Goal: Task Accomplishment & Management: Complete application form

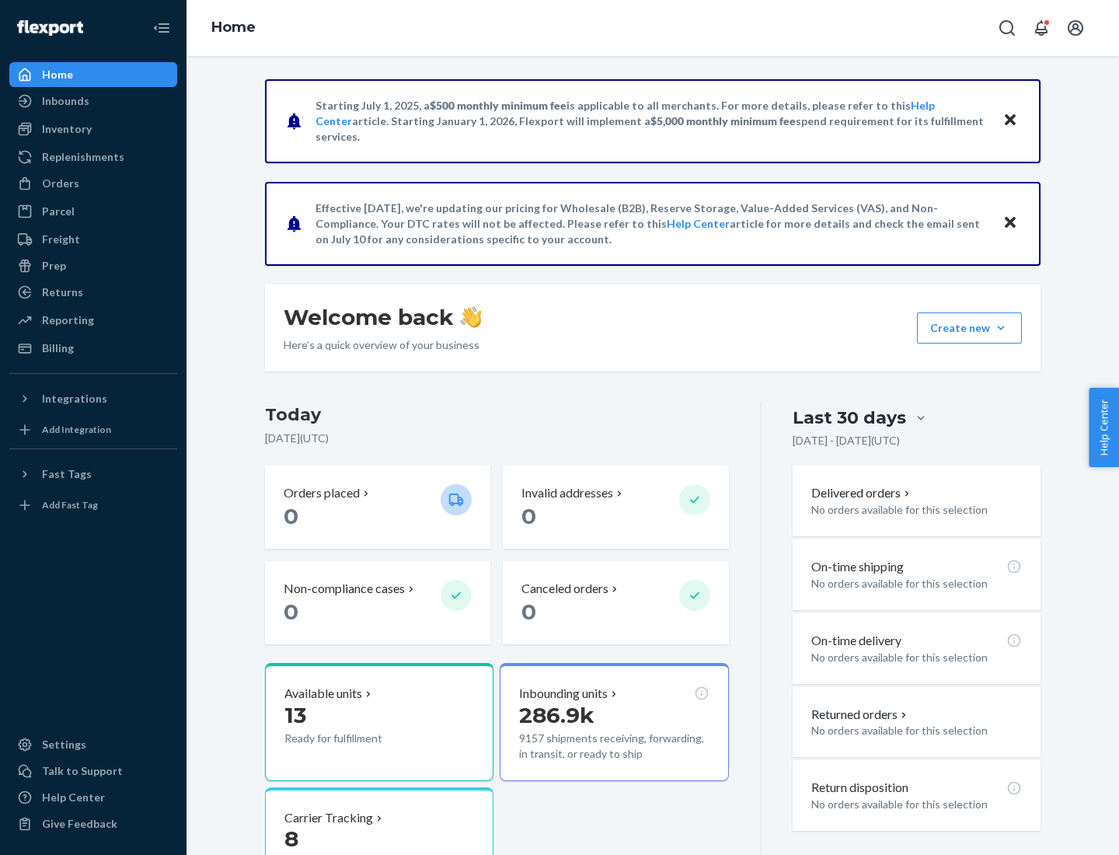
click at [1001, 328] on button "Create new Create new inbound Create new order Create new product" at bounding box center [969, 327] width 105 height 31
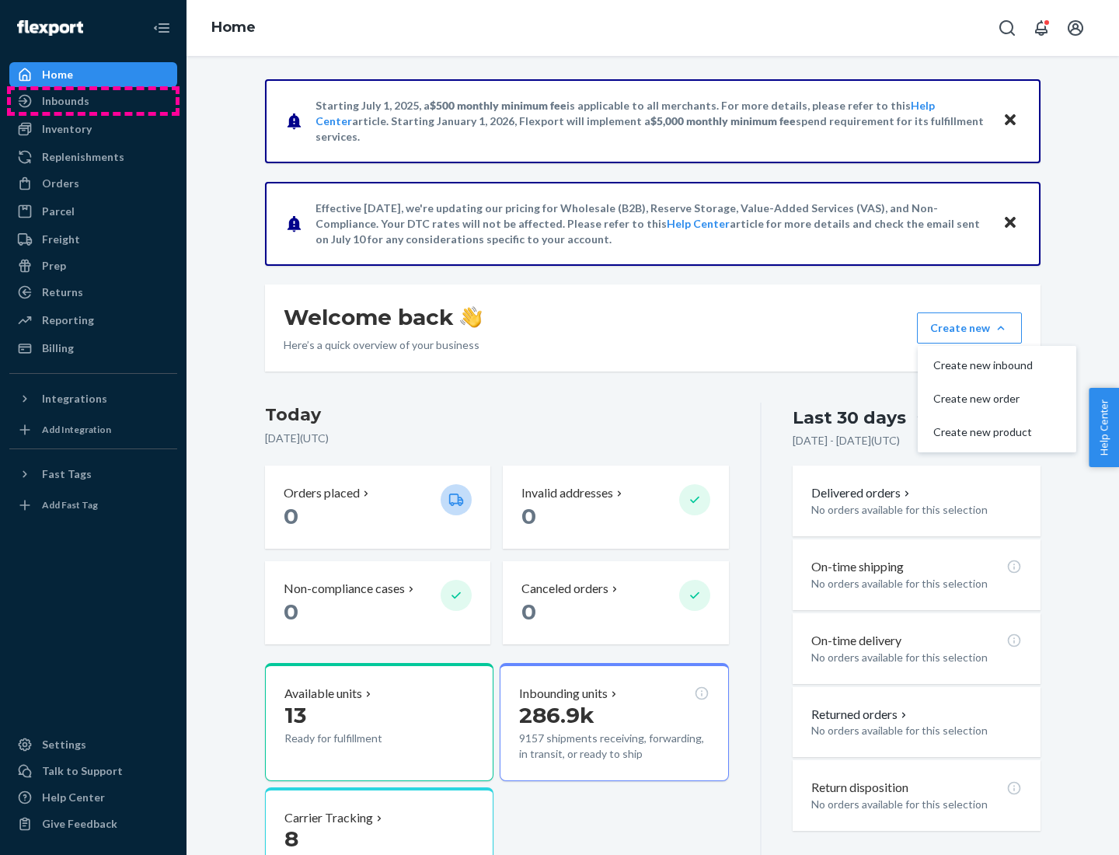
click at [93, 101] on div "Inbounds" at bounding box center [93, 101] width 165 height 22
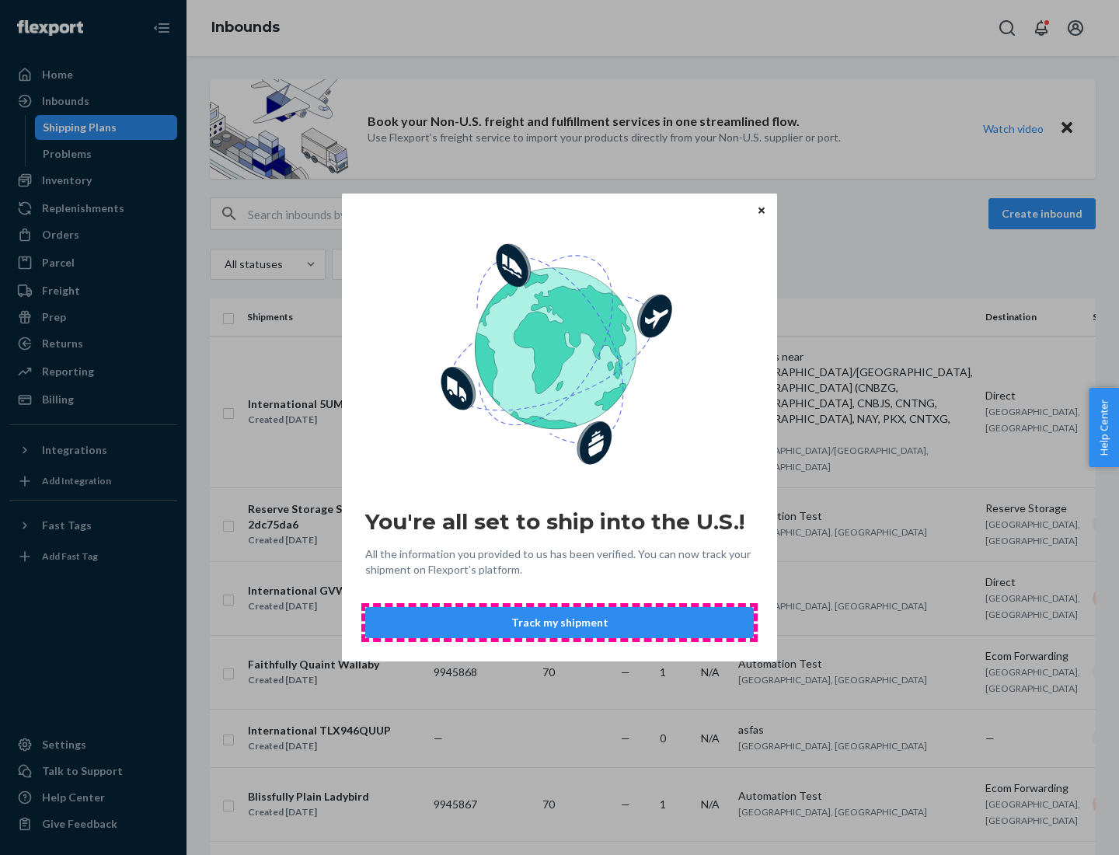
click at [560, 623] on button "Track my shipment" at bounding box center [559, 622] width 389 height 31
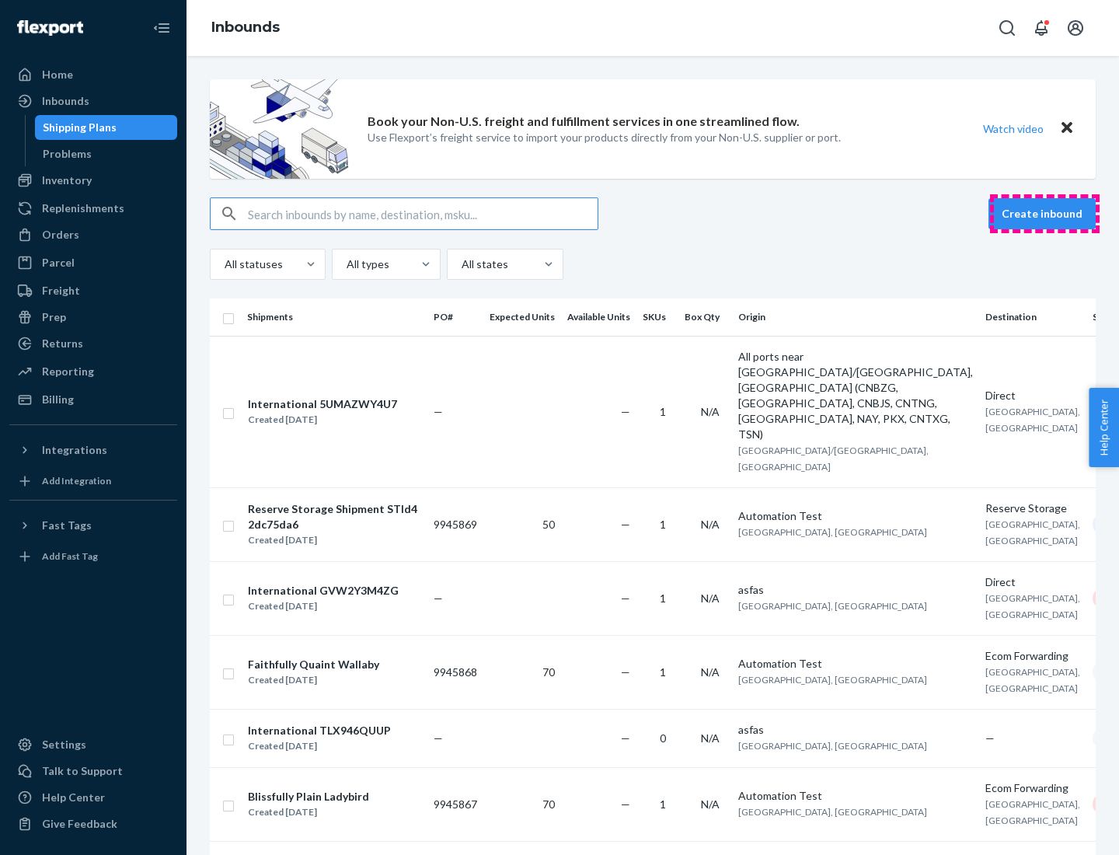
click at [1045, 214] on button "Create inbound" at bounding box center [1042, 213] width 107 height 31
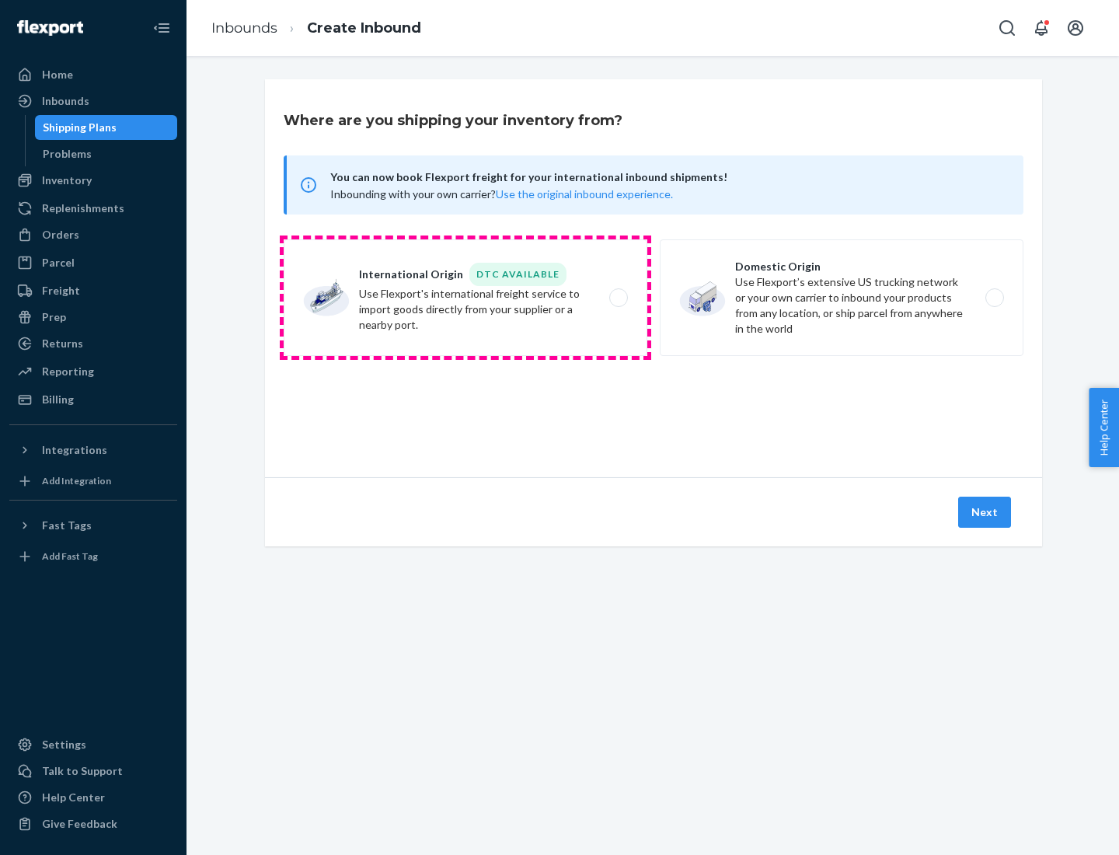
click at [466, 298] on label "International Origin DTC Available Use Flexport's international freight service…" at bounding box center [466, 297] width 364 height 117
click at [618, 298] on input "International Origin DTC Available Use Flexport's international freight service…" at bounding box center [623, 298] width 10 height 10
radio input "true"
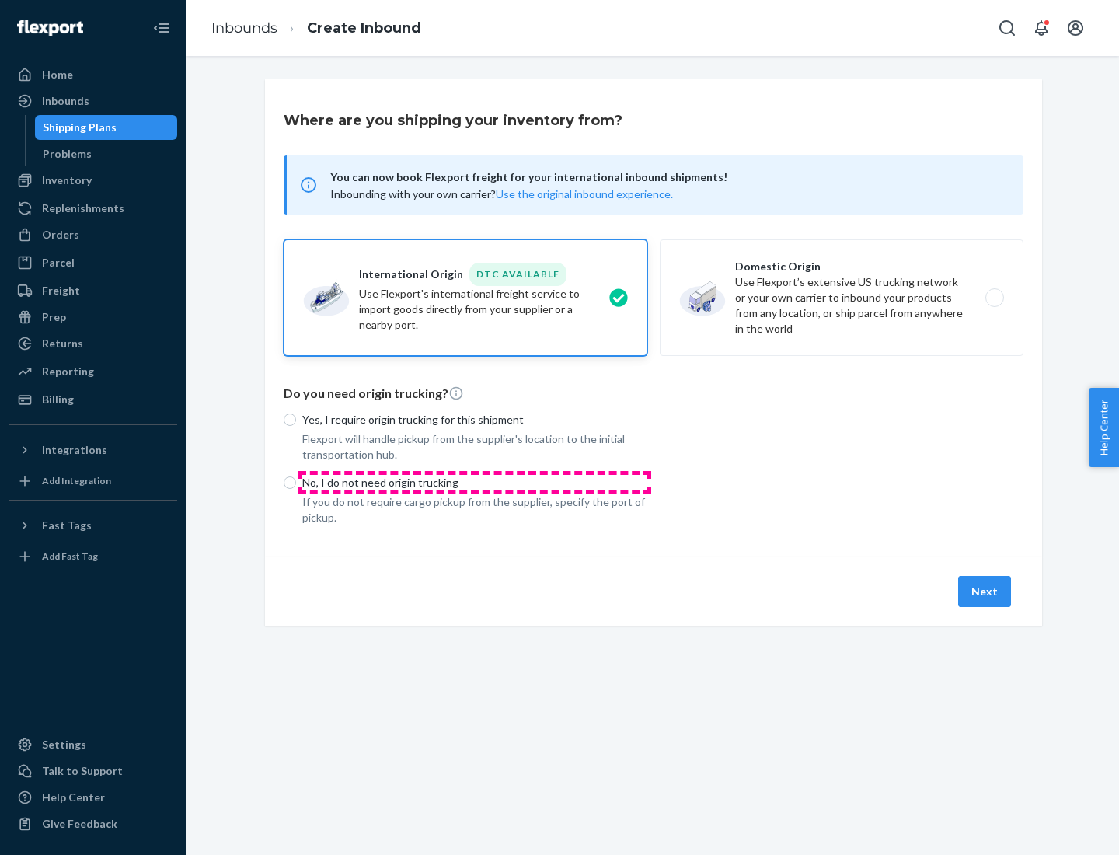
click at [475, 482] on p "No, I do not need origin trucking" at bounding box center [474, 483] width 345 height 16
click at [296, 482] on input "No, I do not need origin trucking" at bounding box center [290, 482] width 12 height 12
radio input "true"
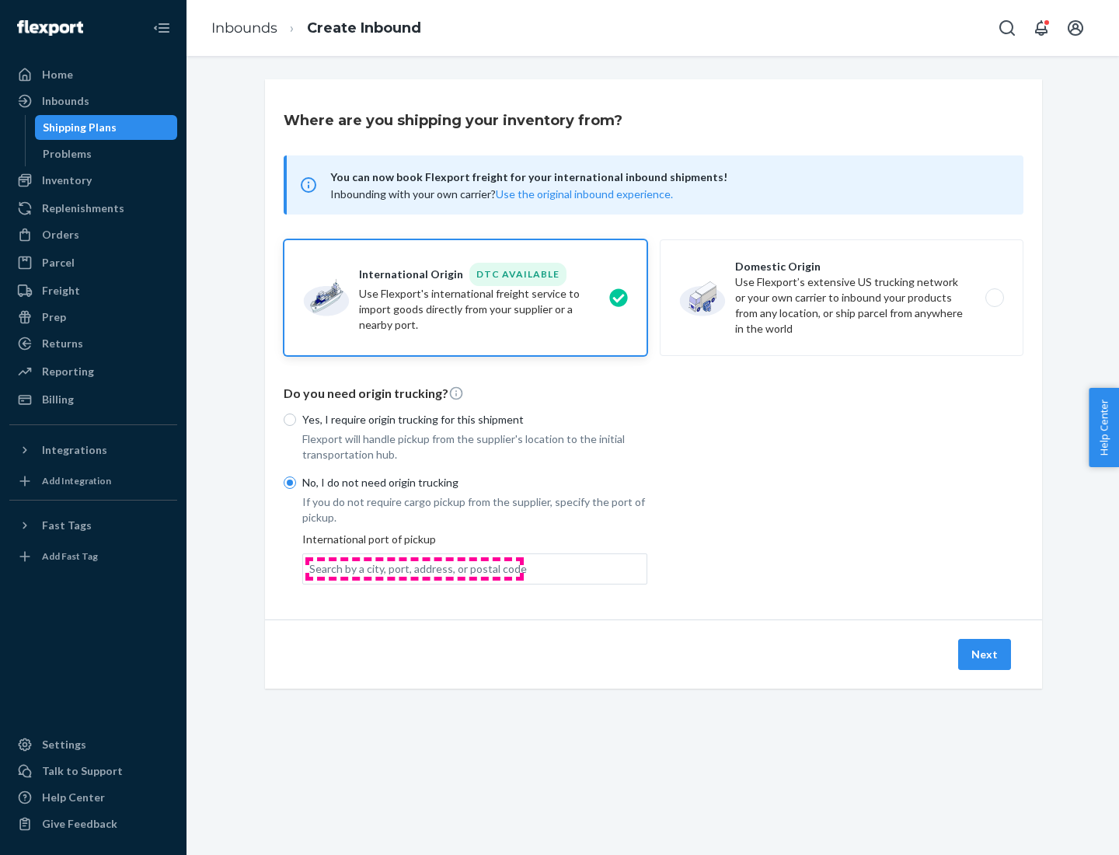
click at [414, 568] on div "Search by a city, port, address, or postal code" at bounding box center [418, 569] width 218 height 16
click at [311, 568] on input "Search by a city, port, address, or postal code" at bounding box center [310, 569] width 2 height 16
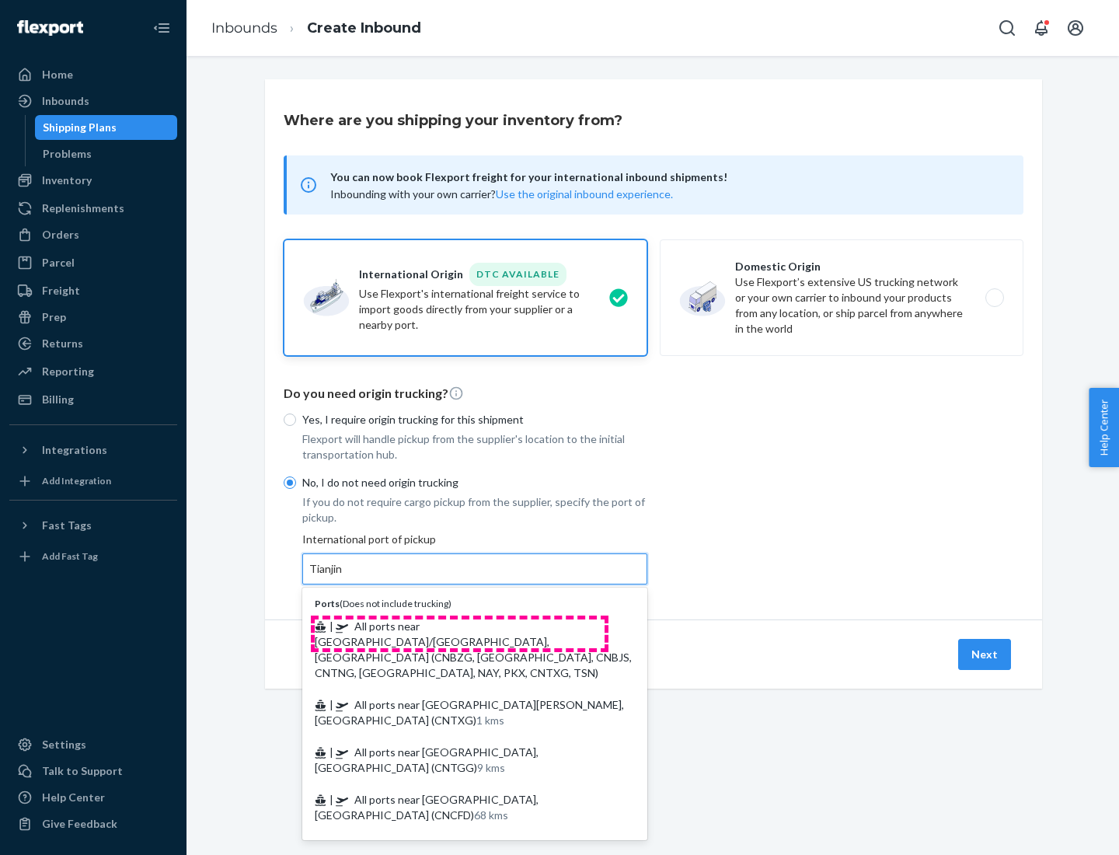
click at [459, 626] on span "| All ports near [GEOGRAPHIC_DATA]/[GEOGRAPHIC_DATA], [GEOGRAPHIC_DATA] (CNBZG,…" at bounding box center [473, 650] width 317 height 60
click at [344, 577] on input "Tianjin" at bounding box center [326, 569] width 34 height 16
type input "All ports near [GEOGRAPHIC_DATA]/[GEOGRAPHIC_DATA], [GEOGRAPHIC_DATA] (CNBZG, […"
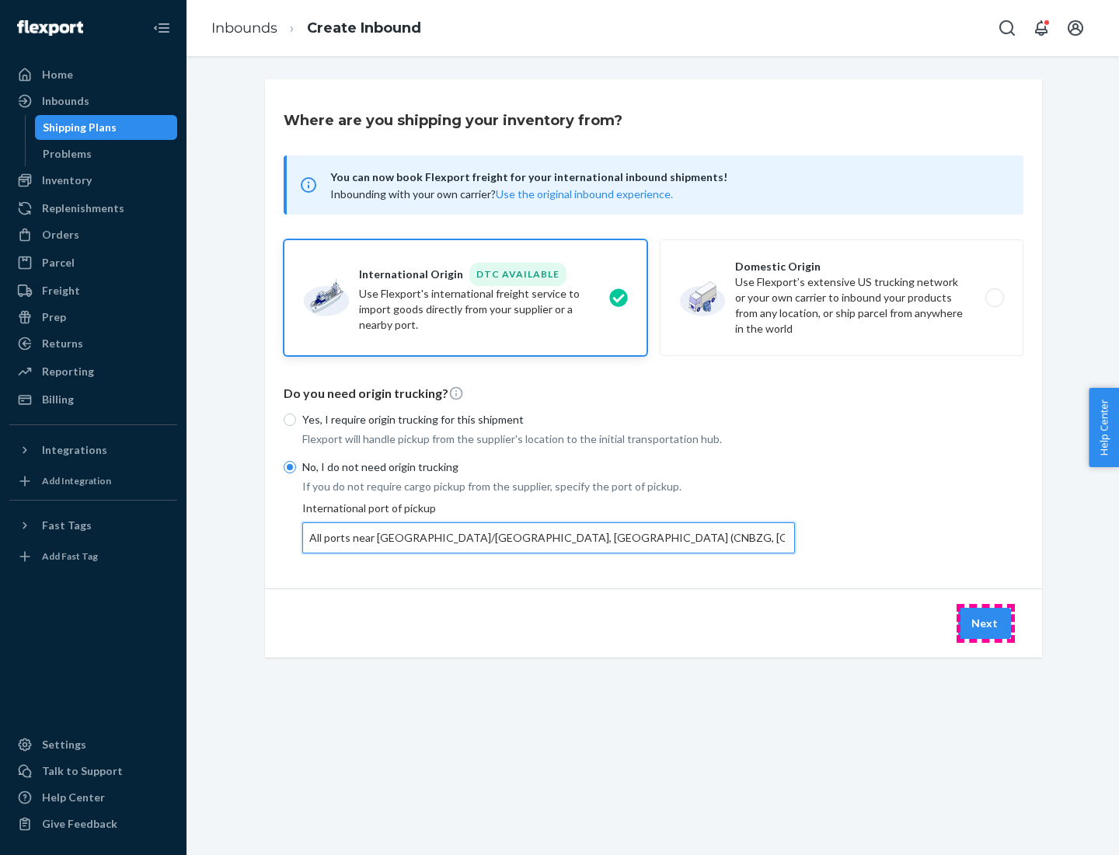
click at [986, 623] on button "Next" at bounding box center [984, 623] width 53 height 31
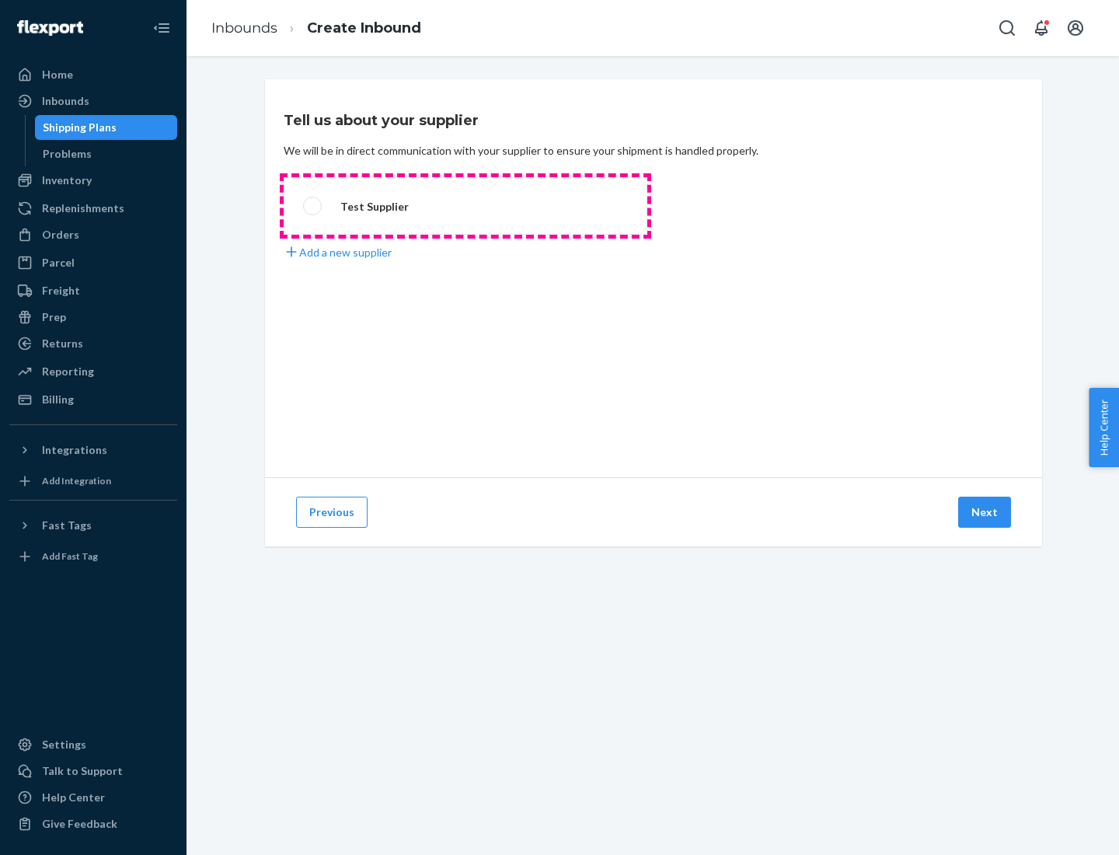
click at [466, 206] on label "Test Supplier" at bounding box center [466, 206] width 364 height 58
click at [313, 206] on input "Test Supplier" at bounding box center [308, 206] width 10 height 10
radio input "true"
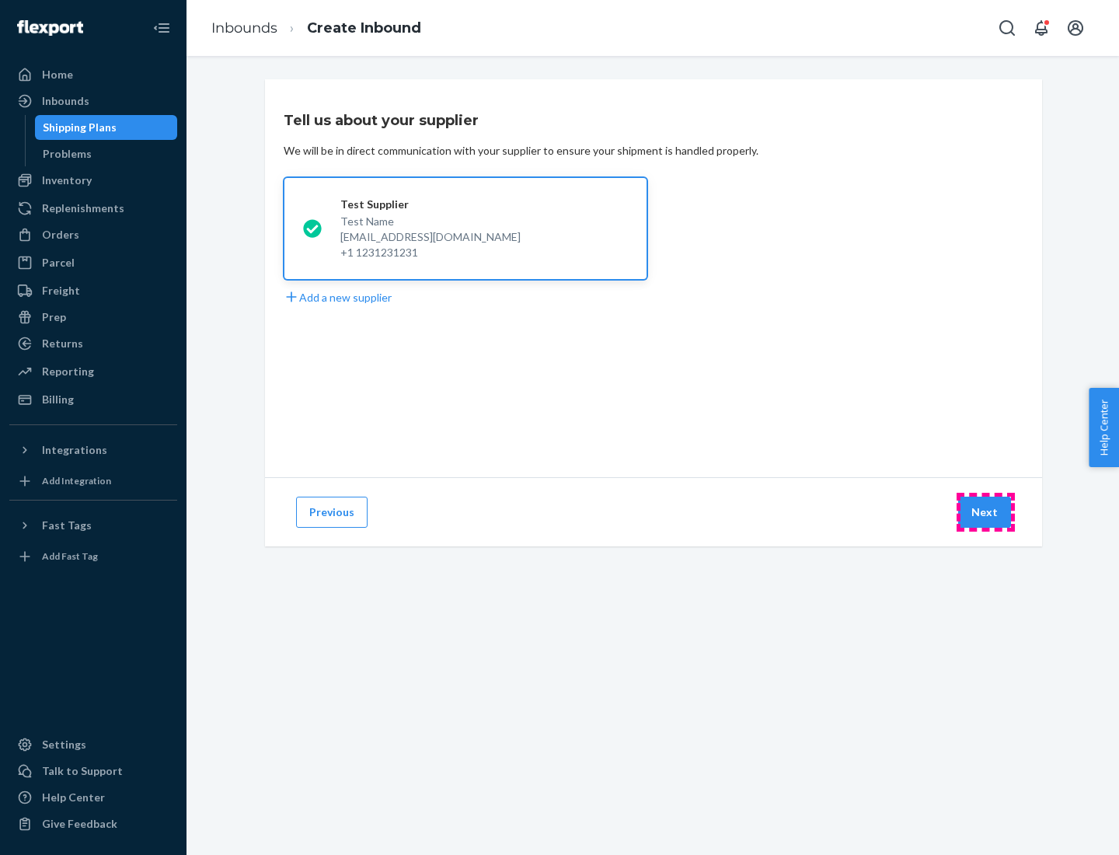
click at [986, 512] on button "Next" at bounding box center [984, 512] width 53 height 31
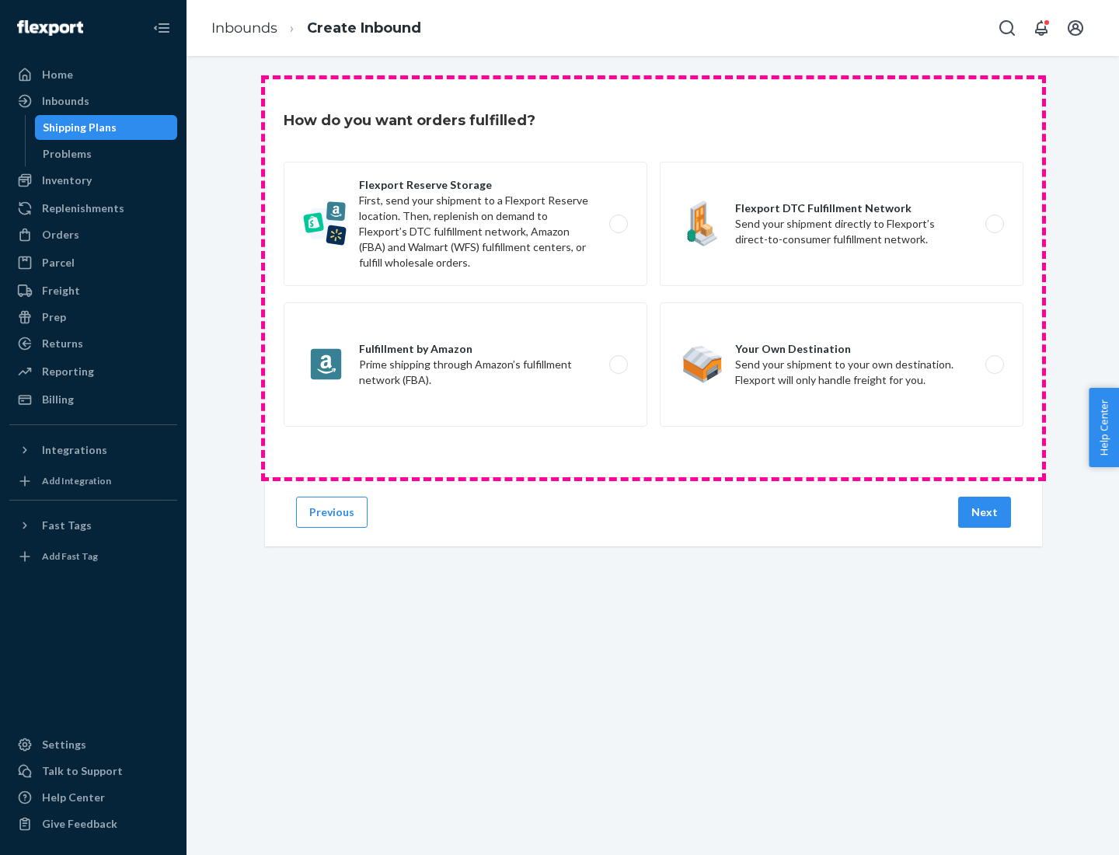
click at [654, 278] on div "Flexport Reserve Storage First, send your shipment to a Flexport Reserve locati…" at bounding box center [654, 296] width 740 height 269
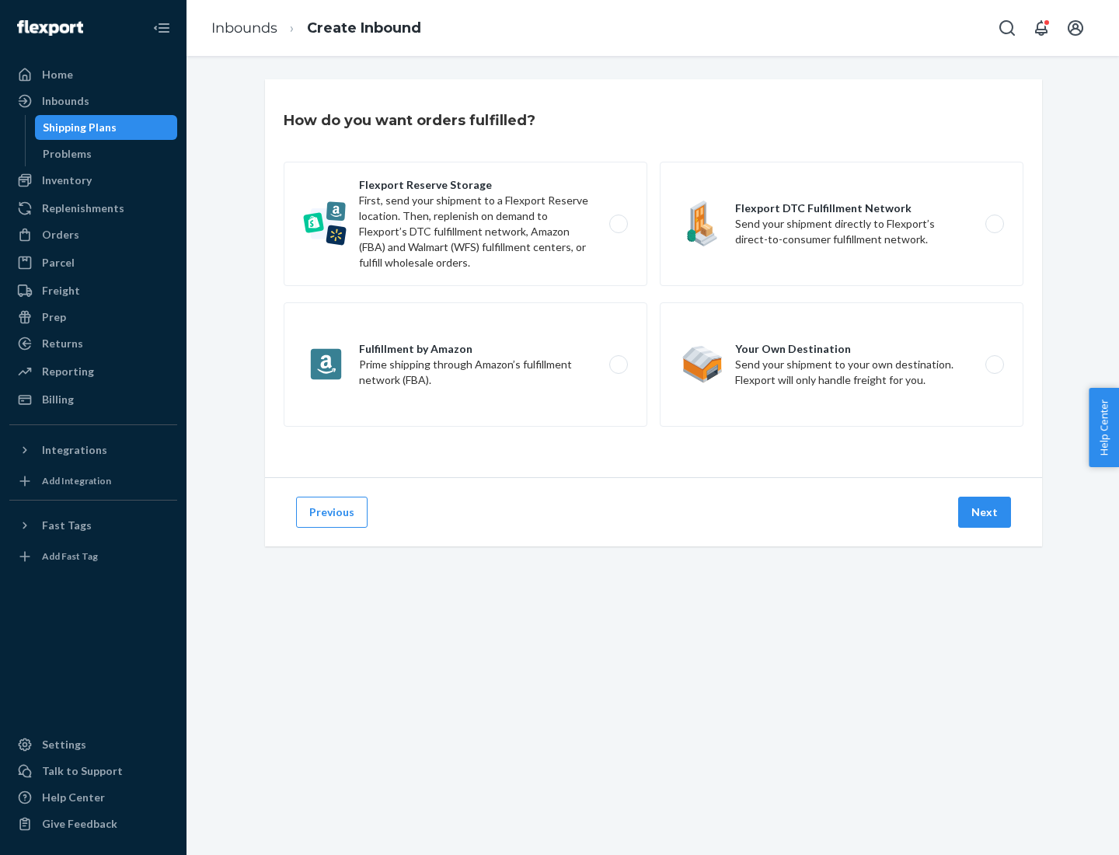
click at [842, 224] on label "Flexport DTC Fulfillment Network Send your shipment directly to Flexport’s dire…" at bounding box center [842, 224] width 364 height 124
click at [994, 224] on input "Flexport DTC Fulfillment Network Send your shipment directly to Flexport’s dire…" at bounding box center [999, 224] width 10 height 10
radio input "true"
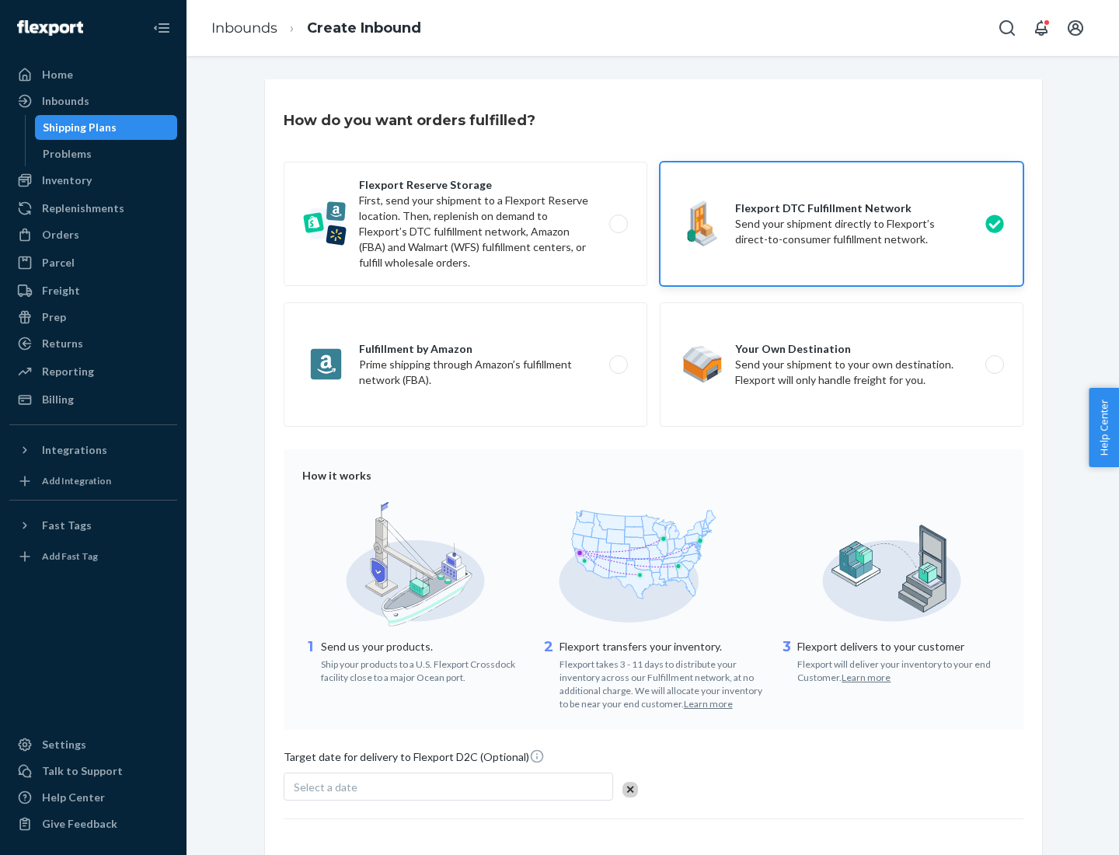
scroll to position [114, 0]
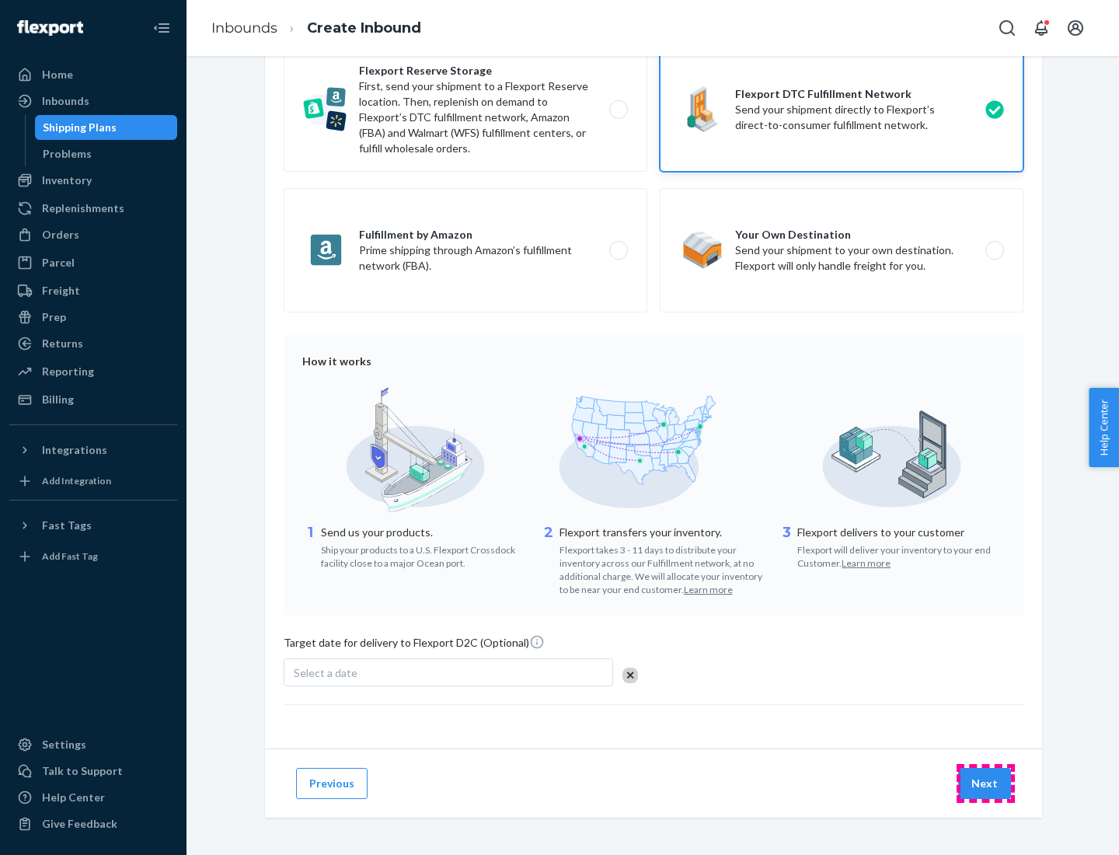
click at [986, 783] on button "Next" at bounding box center [984, 783] width 53 height 31
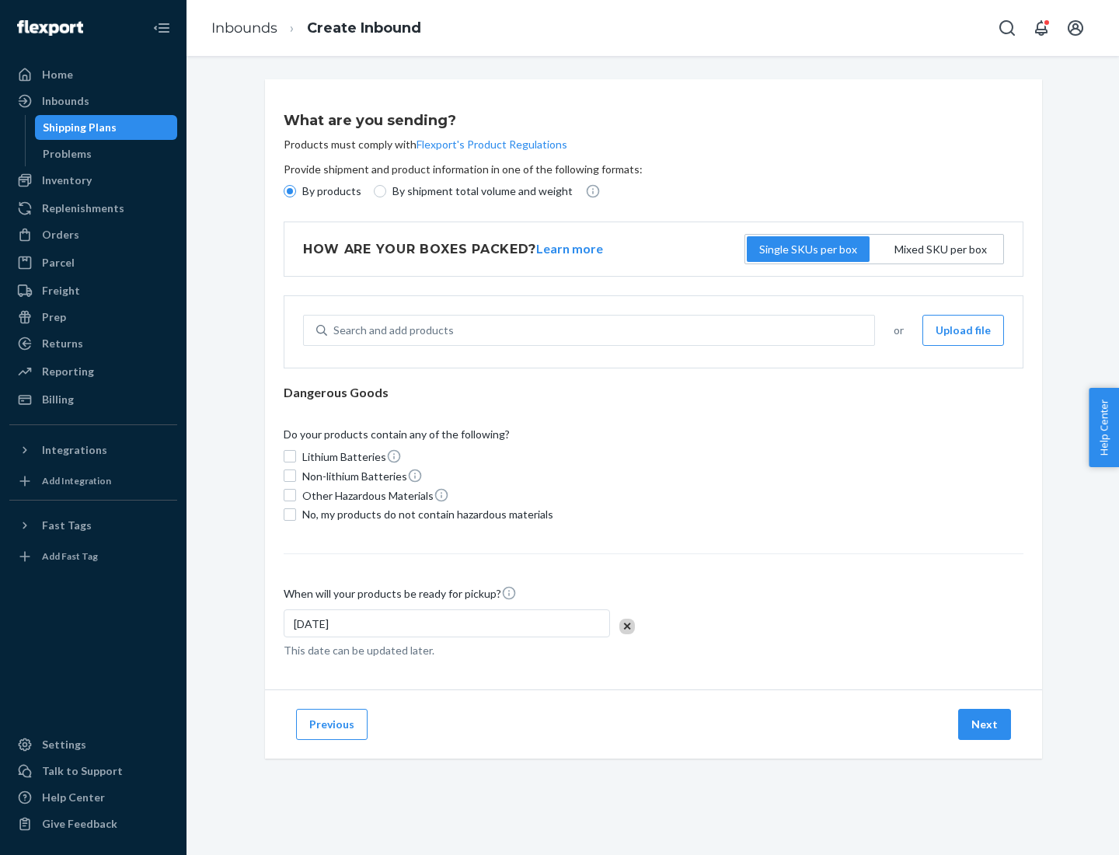
click at [330, 191] on p "By products" at bounding box center [331, 191] width 59 height 16
click at [296, 191] on input "By products" at bounding box center [290, 191] width 12 height 12
click at [391, 330] on div "Search and add products" at bounding box center [393, 331] width 120 height 16
click at [335, 330] on input "Search and add products" at bounding box center [334, 331] width 2 height 16
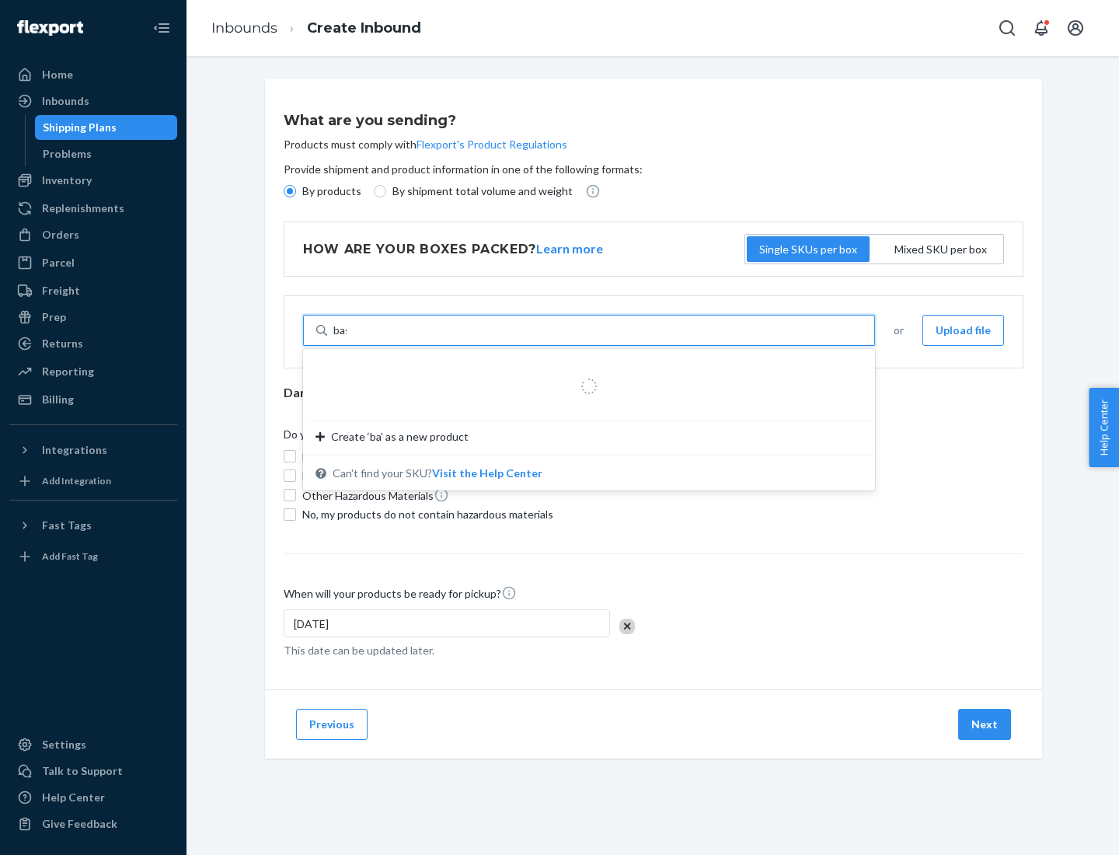
type input "basic"
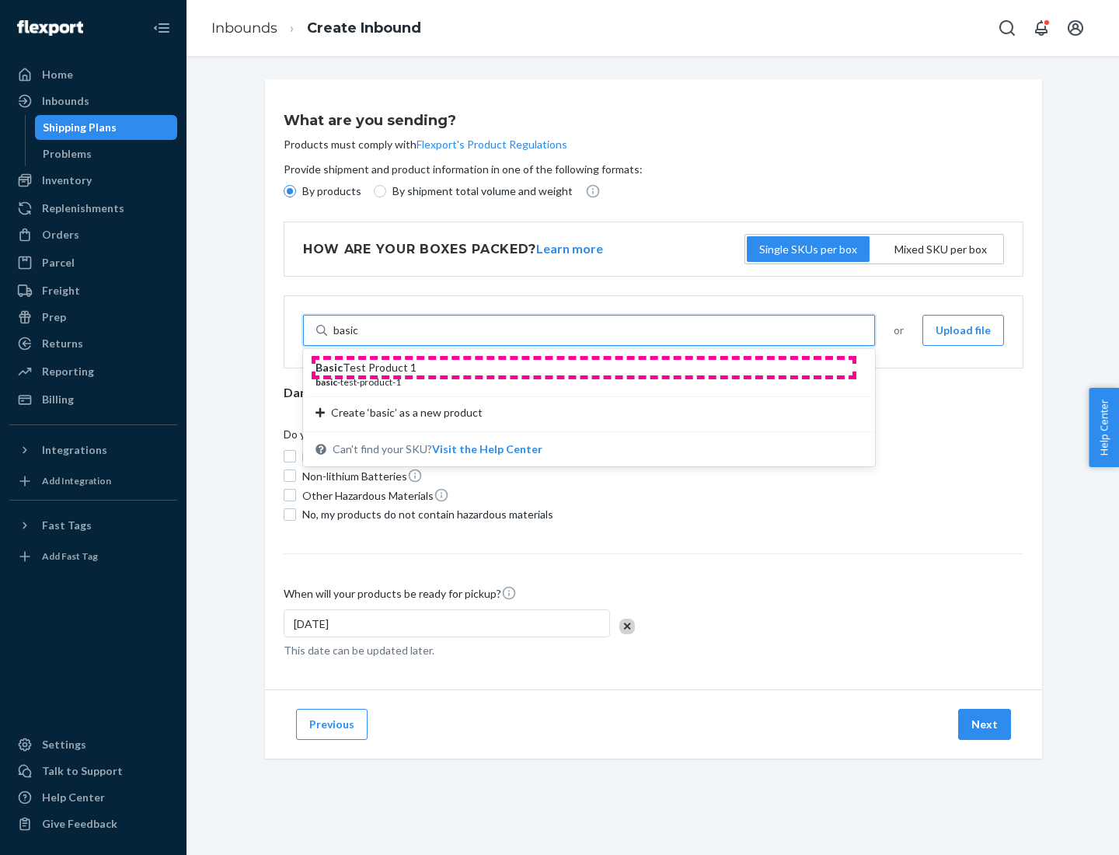
click at [584, 368] on div "Basic Test Product 1" at bounding box center [583, 368] width 535 height 16
click at [359, 338] on input "basic" at bounding box center [346, 331] width 26 height 16
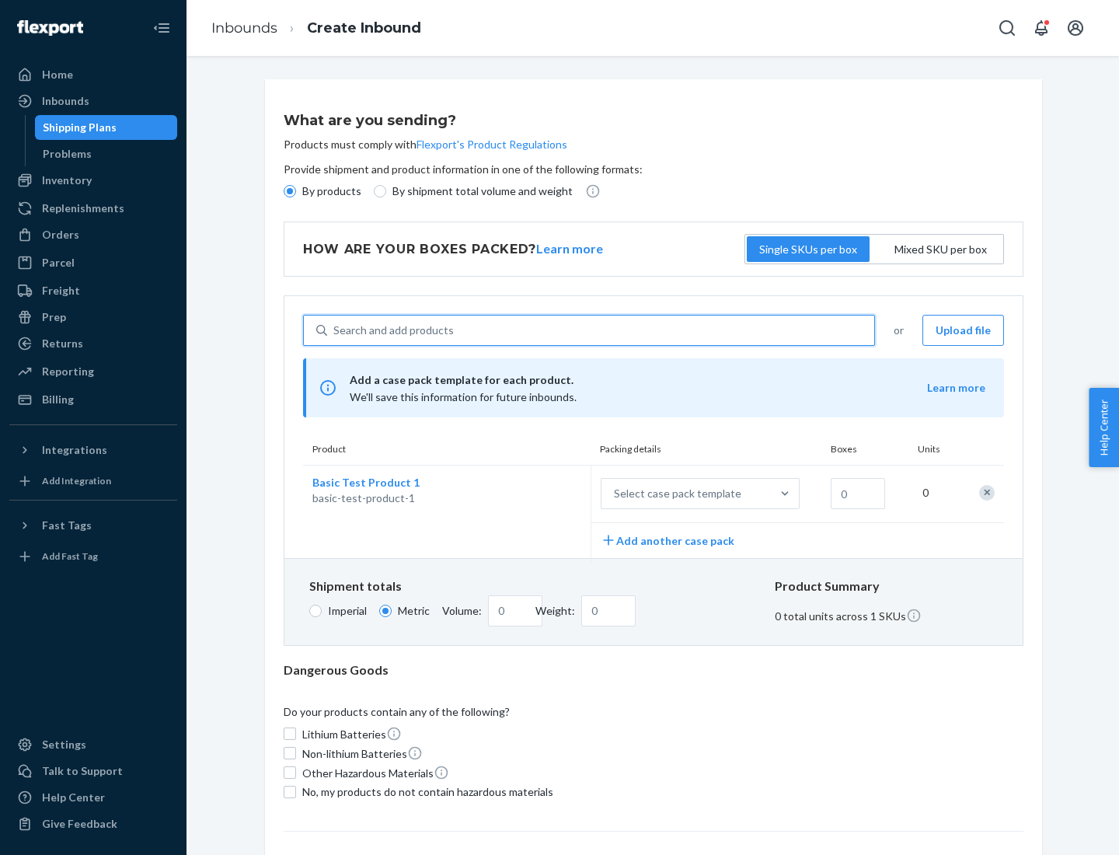
scroll to position [38, 0]
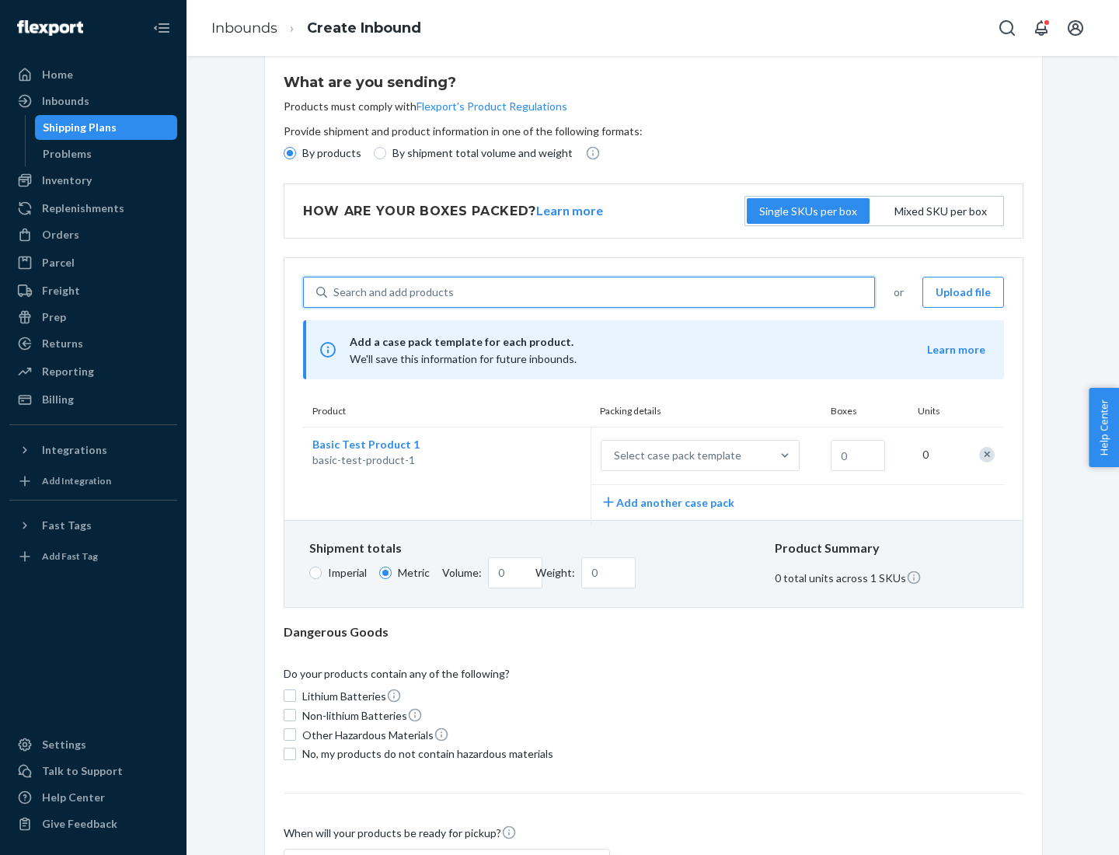
click at [675, 456] on div "Select case pack template" at bounding box center [677, 456] width 127 height 16
click at [537, 456] on input "Select case pack template" at bounding box center [537, 456] width 0 height 0
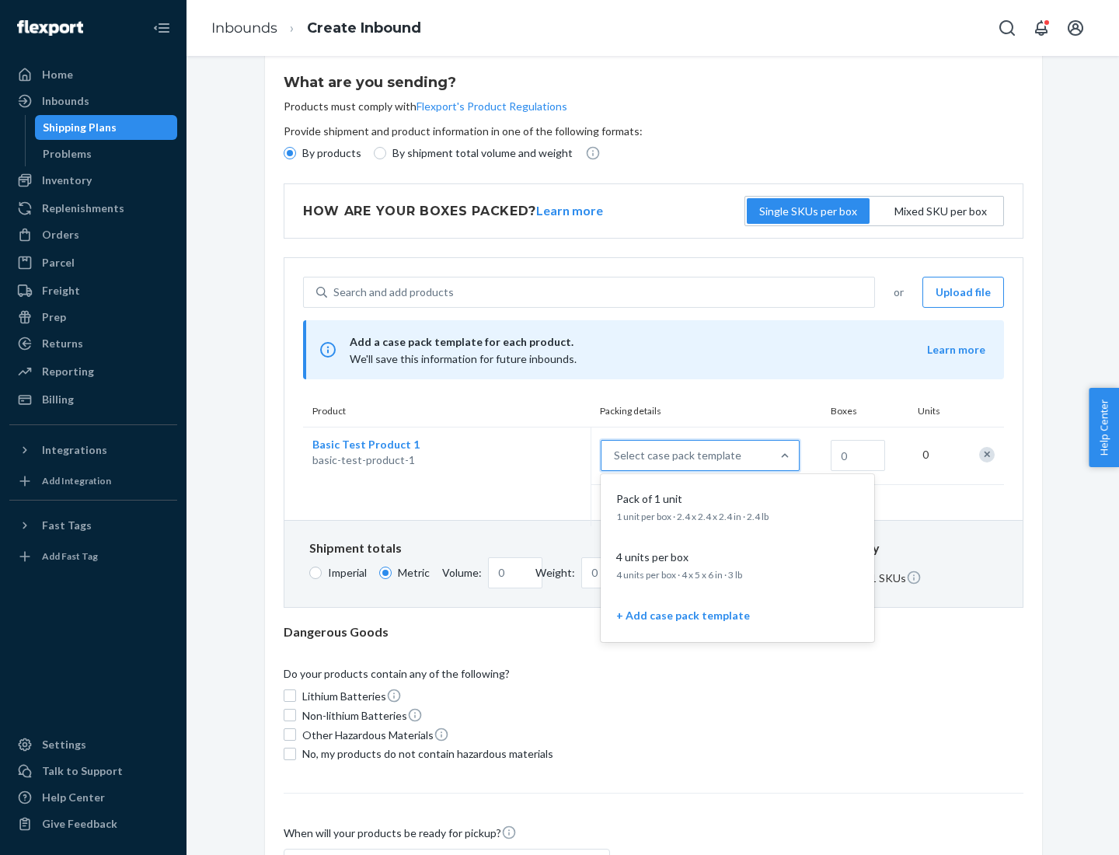
scroll to position [89, 0]
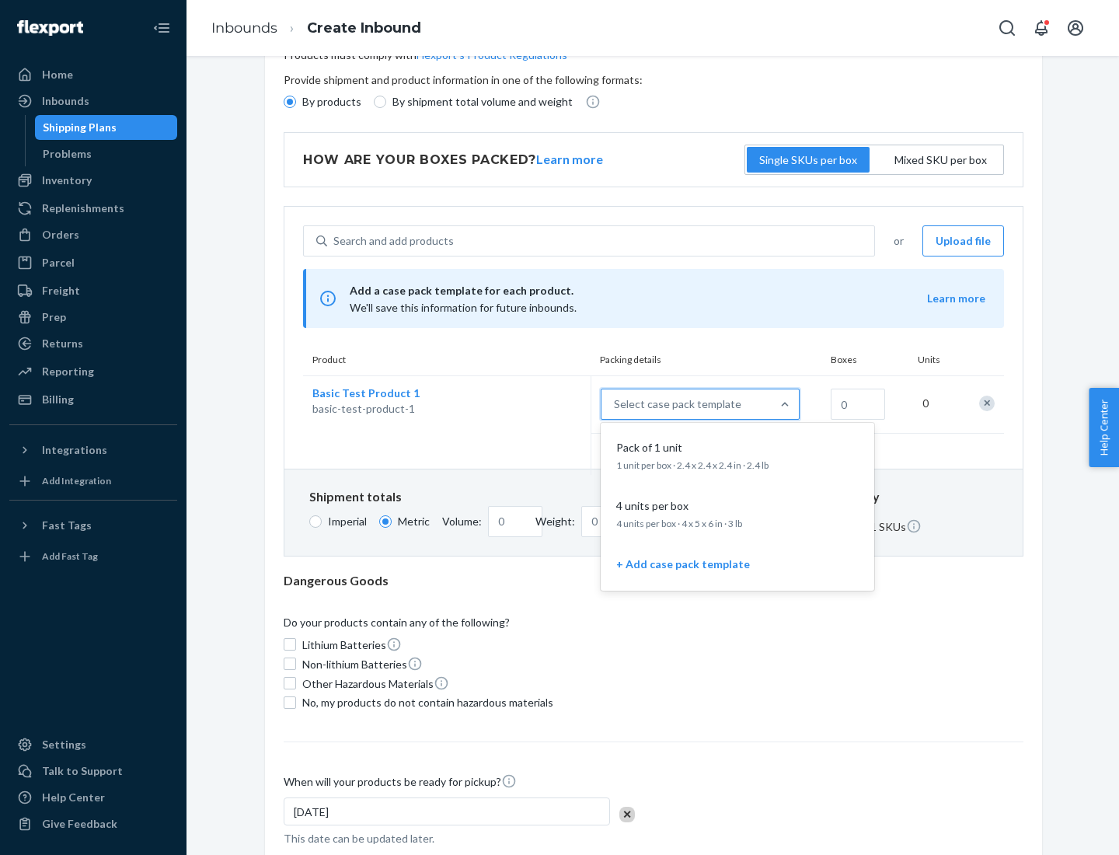
click at [738, 455] on div "Pack of 1 unit" at bounding box center [734, 448] width 249 height 16
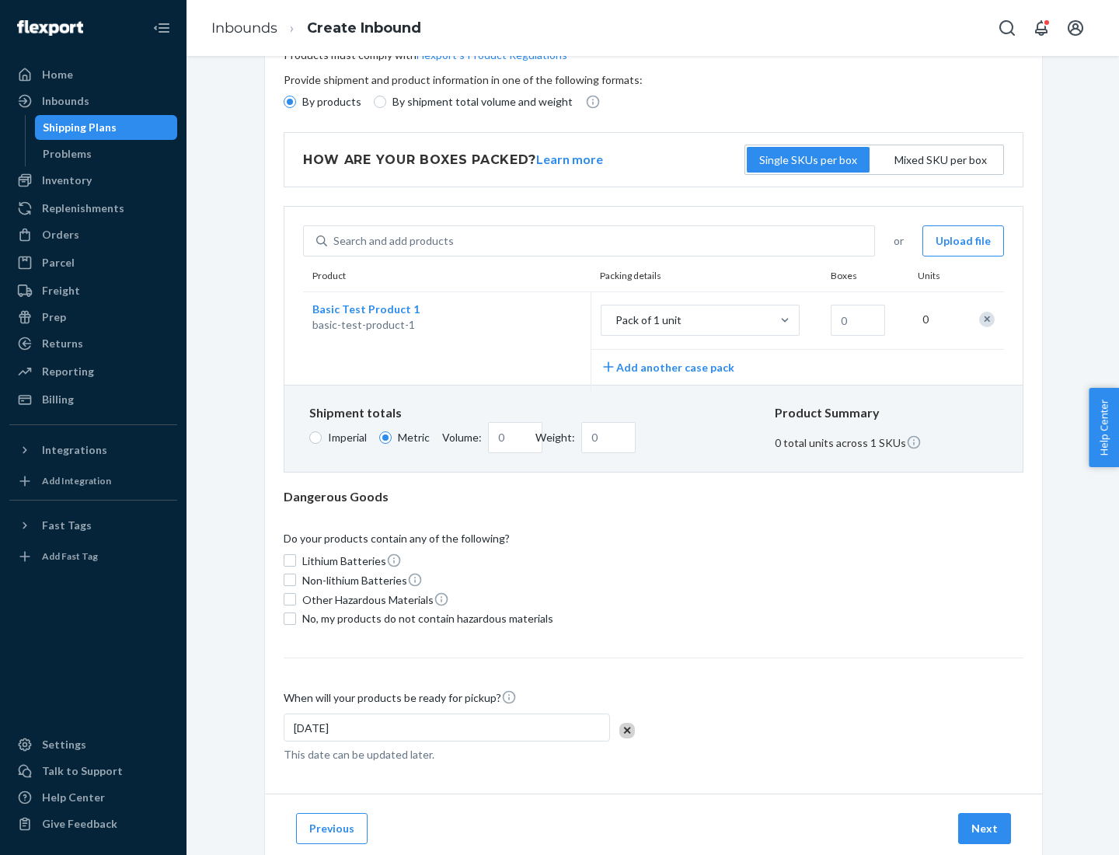
scroll to position [0, 0]
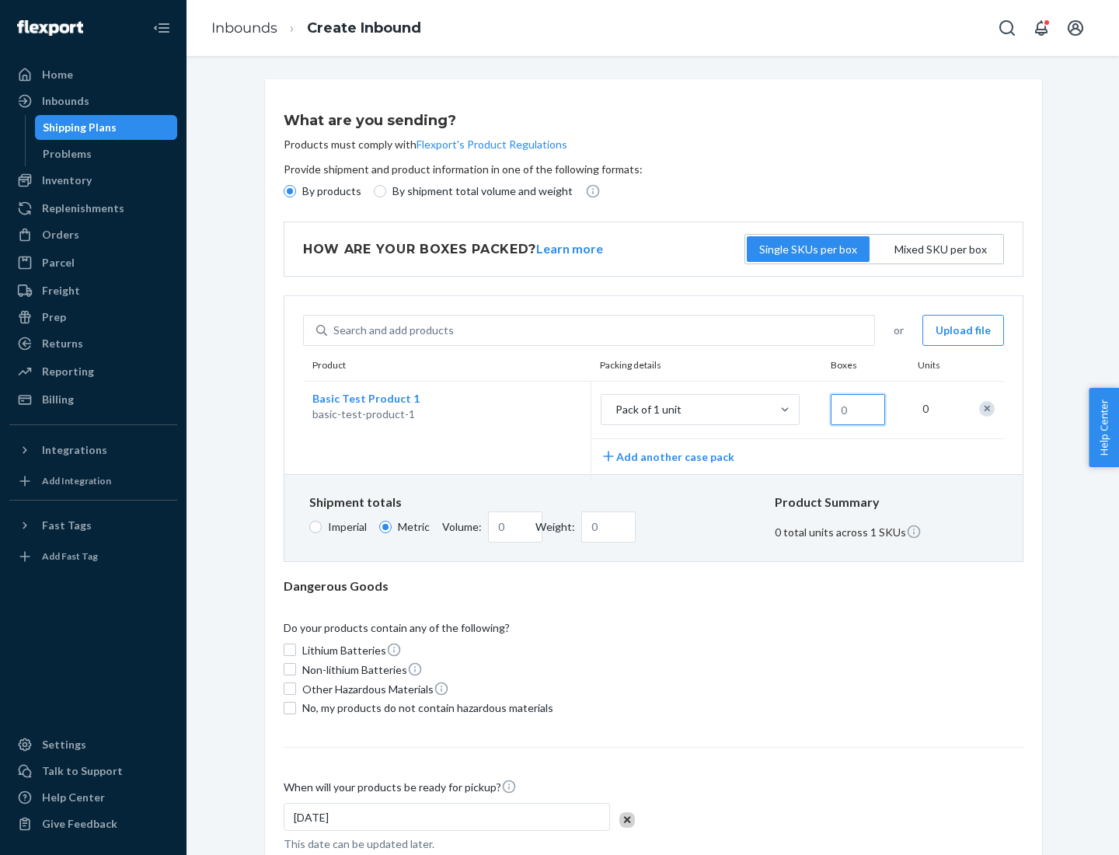
type input "1.09"
type input "10"
type input "0.02"
type input "108.86"
type input "100"
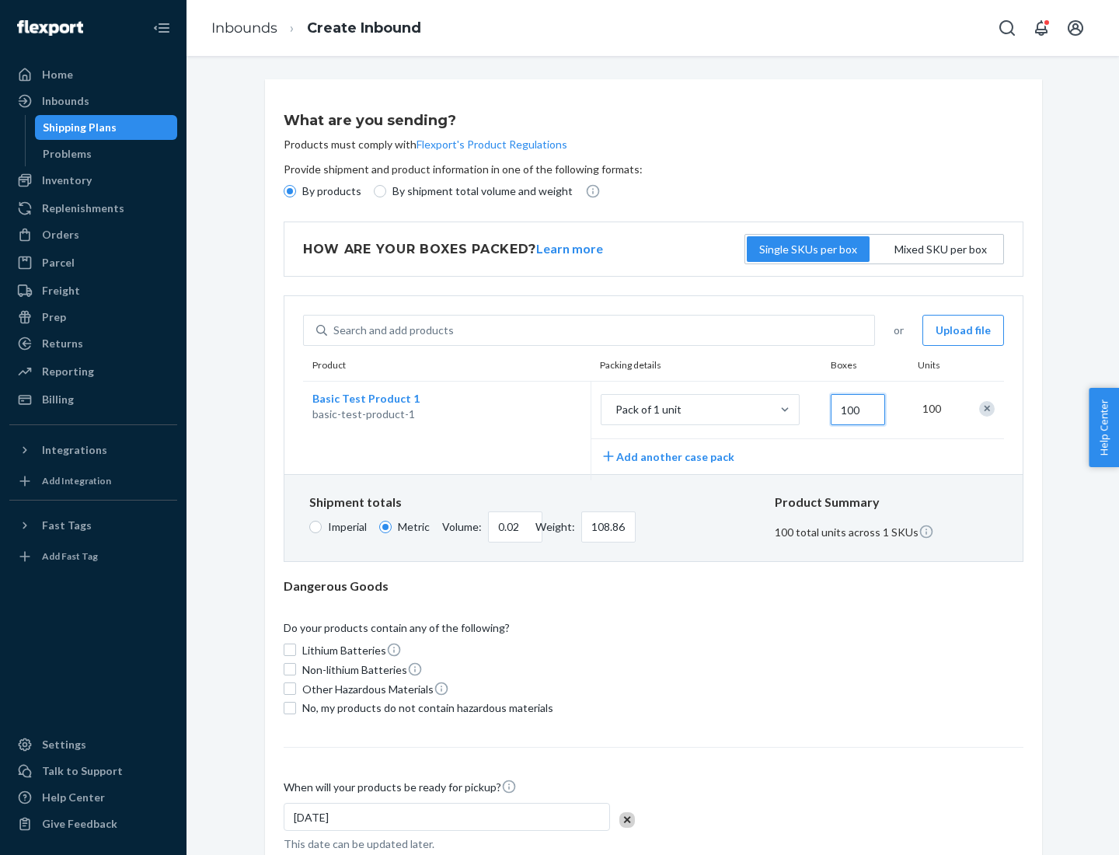
type input "0.23"
type input "1088.62"
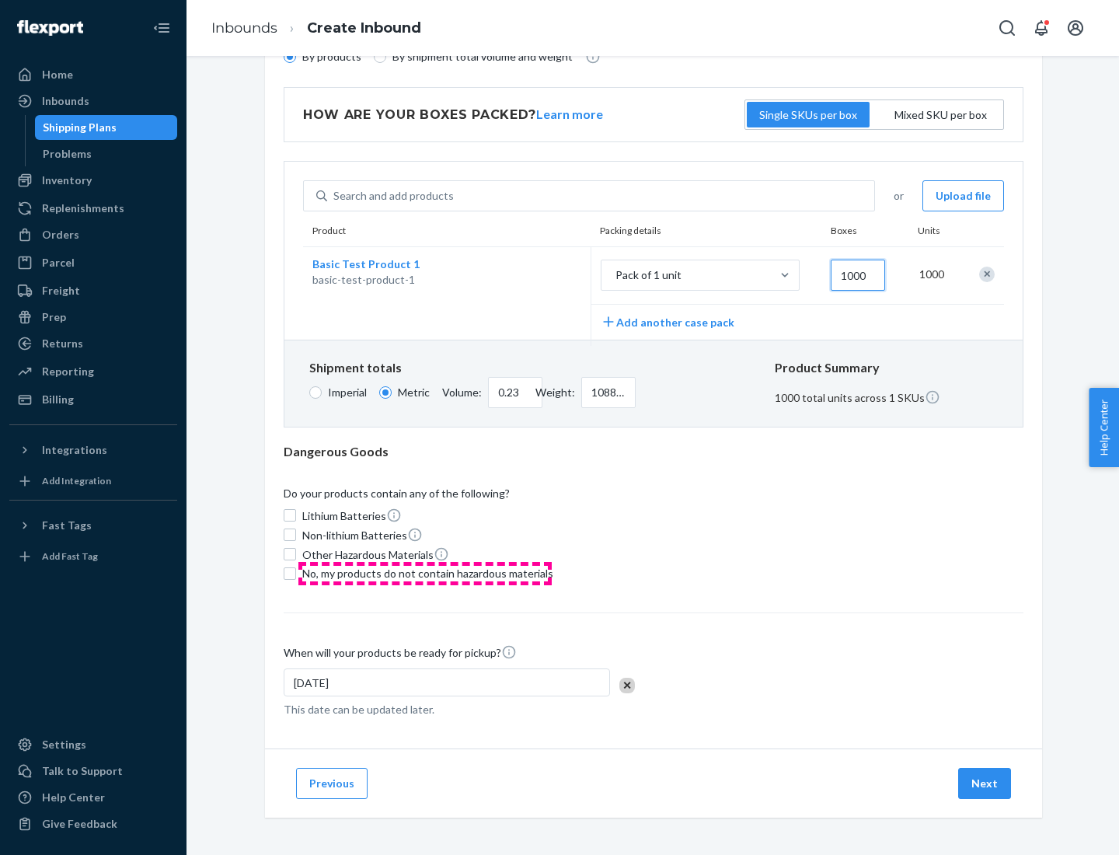
type input "1000"
click at [425, 573] on span "No, my products do not contain hazardous materials" at bounding box center [427, 574] width 251 height 16
click at [296, 573] on input "No, my products do not contain hazardous materials" at bounding box center [290, 573] width 12 height 12
checkbox input "true"
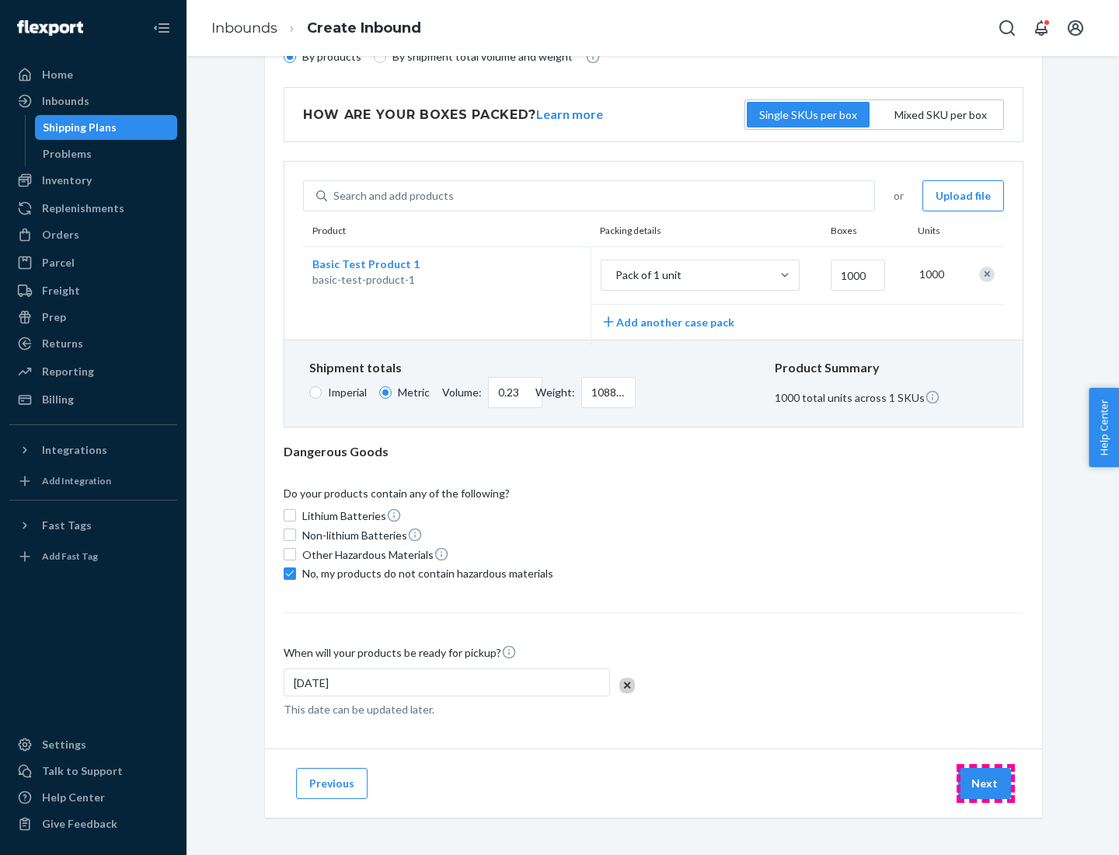
click at [986, 783] on button "Next" at bounding box center [984, 783] width 53 height 31
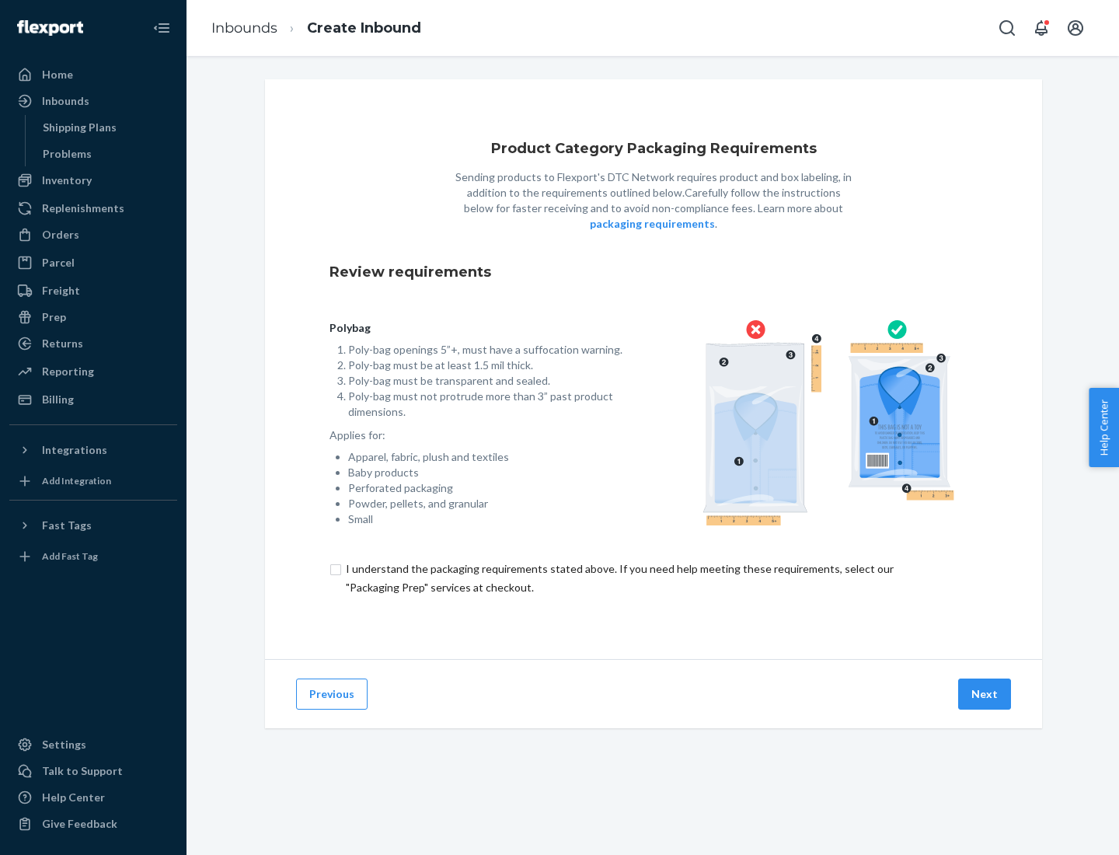
click at [654, 578] on input "checkbox" at bounding box center [654, 578] width 648 height 37
checkbox input "true"
click at [986, 693] on button "Next" at bounding box center [984, 694] width 53 height 31
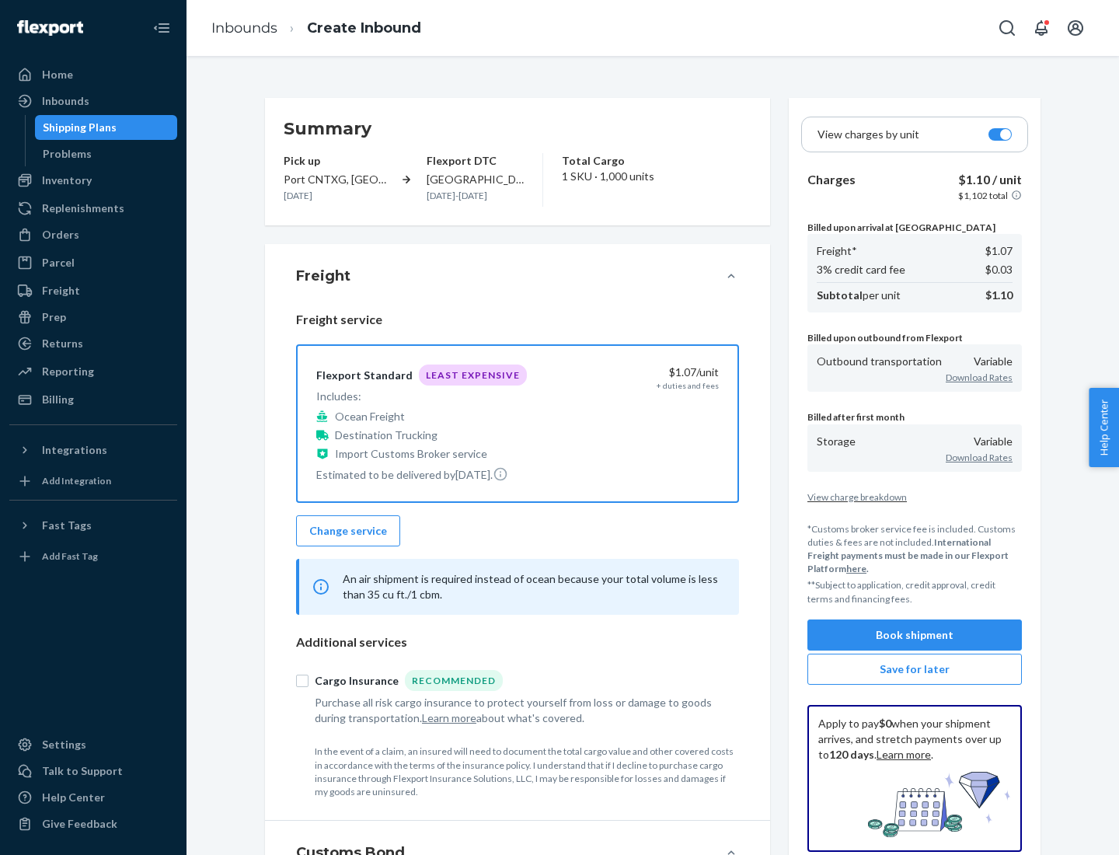
scroll to position [180, 0]
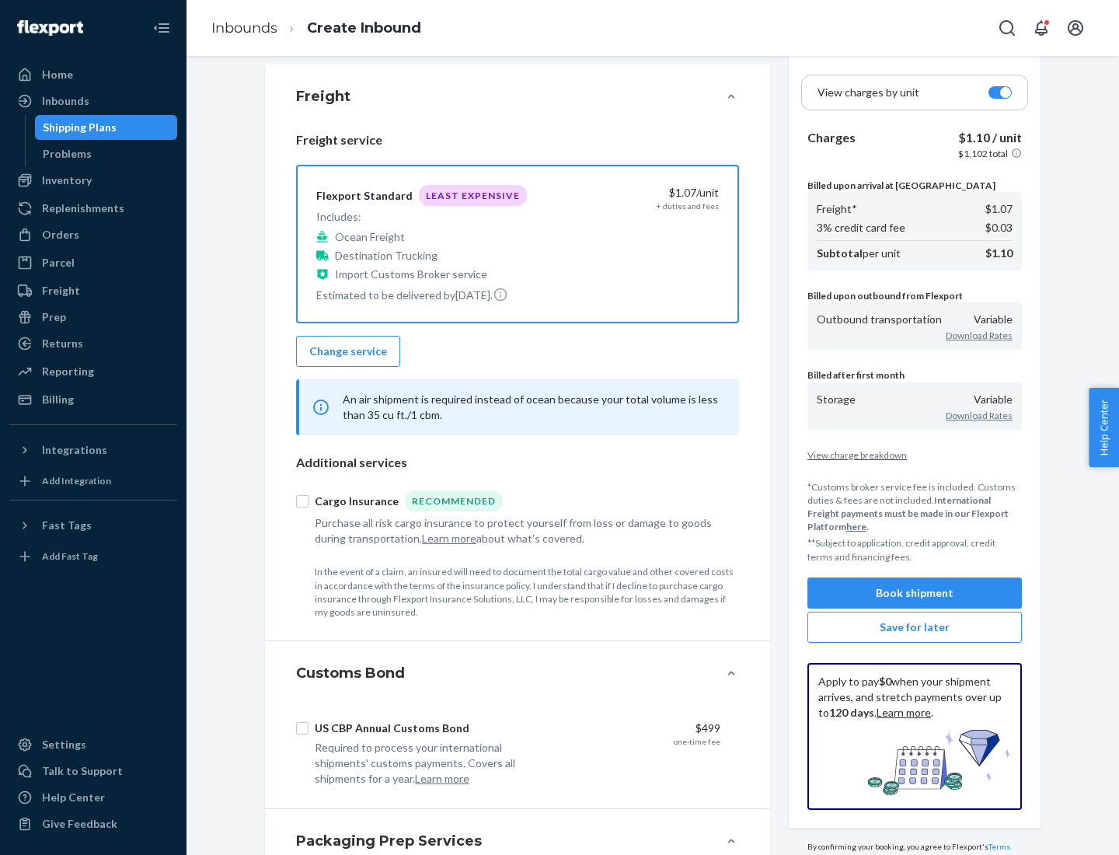
click at [915, 592] on button "Book shipment" at bounding box center [915, 593] width 215 height 31
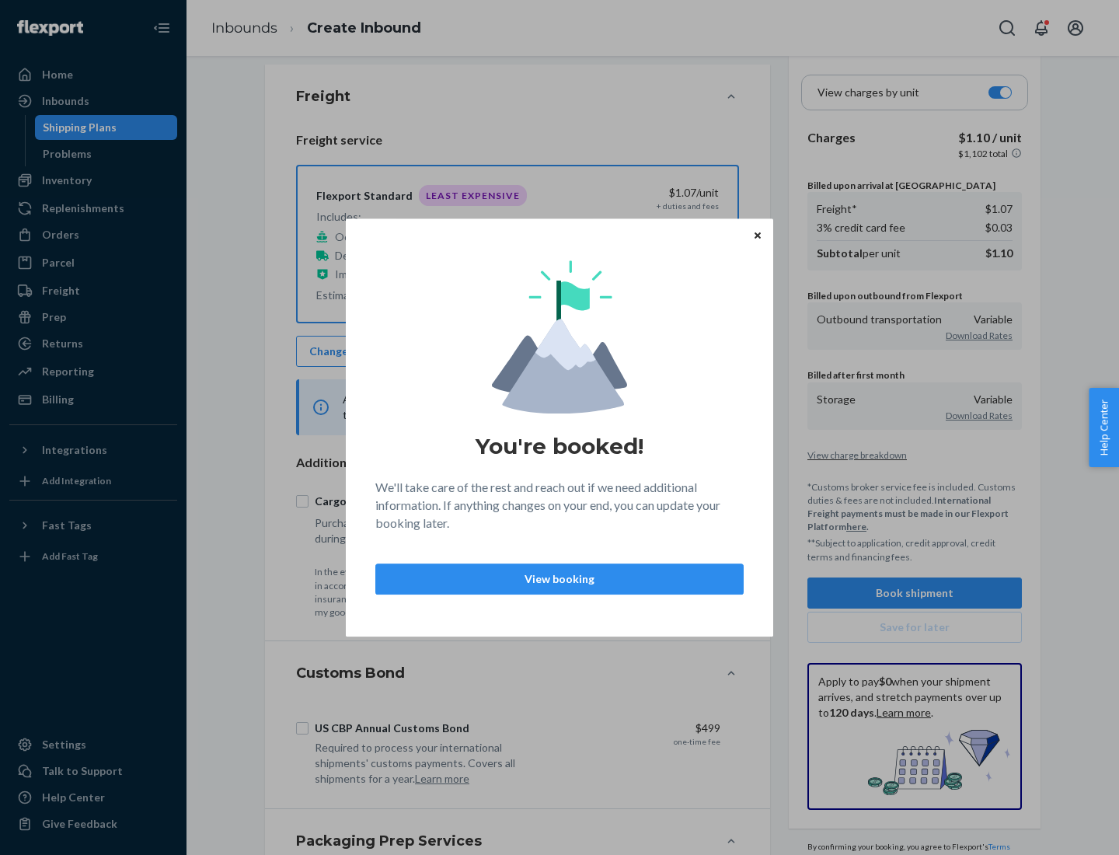
click at [560, 578] on p "View booking" at bounding box center [560, 579] width 342 height 16
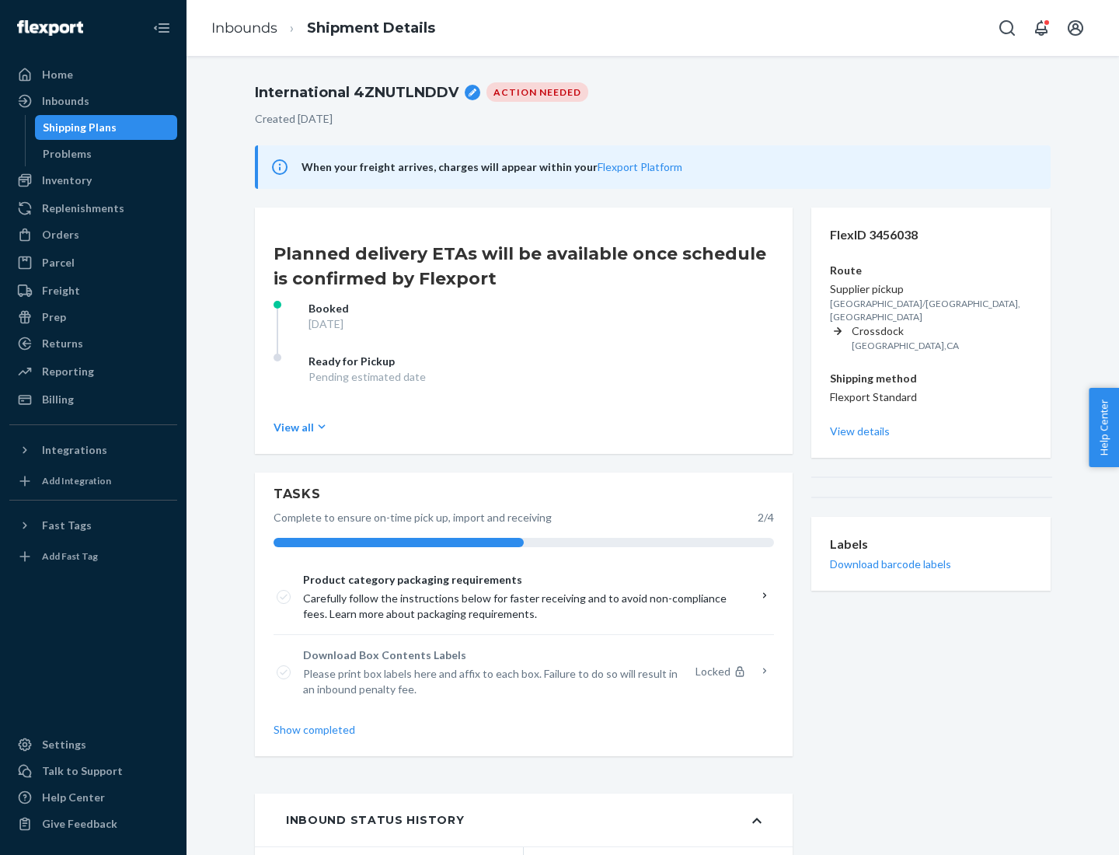
scroll to position [124, 0]
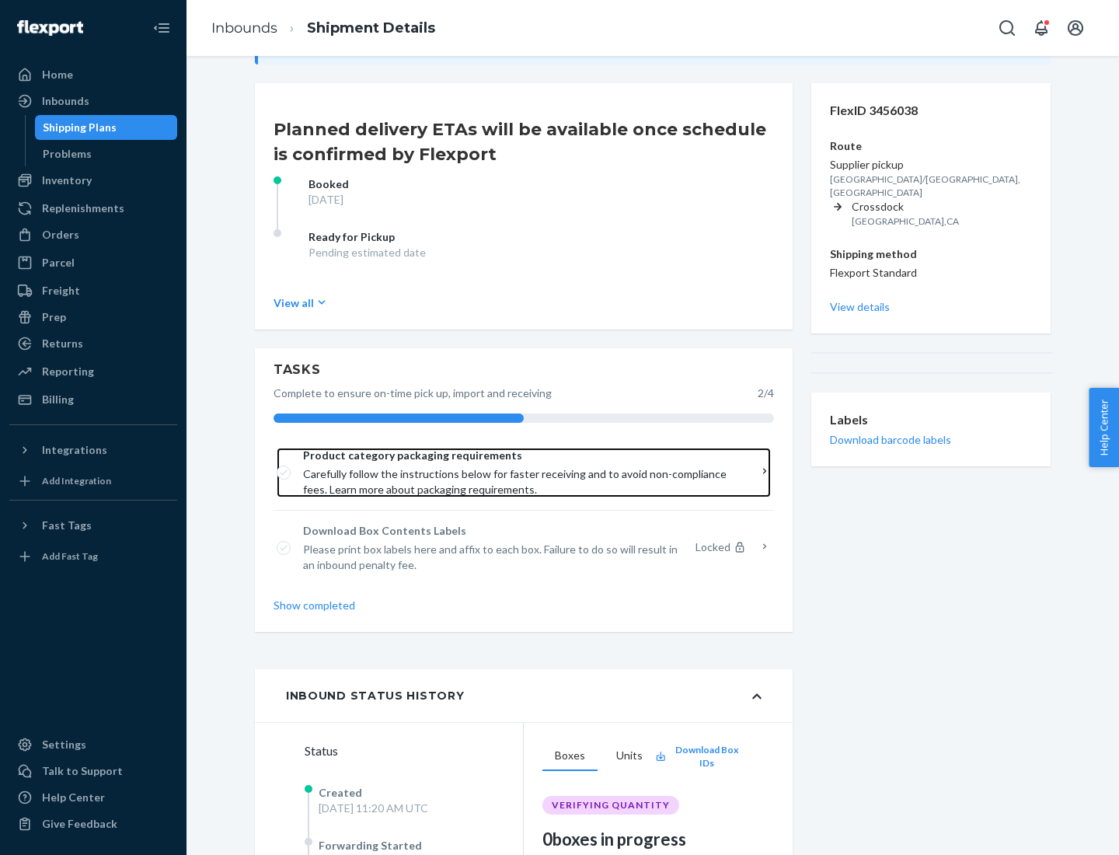
click at [518, 456] on span "Product category packaging requirements" at bounding box center [518, 456] width 431 height 16
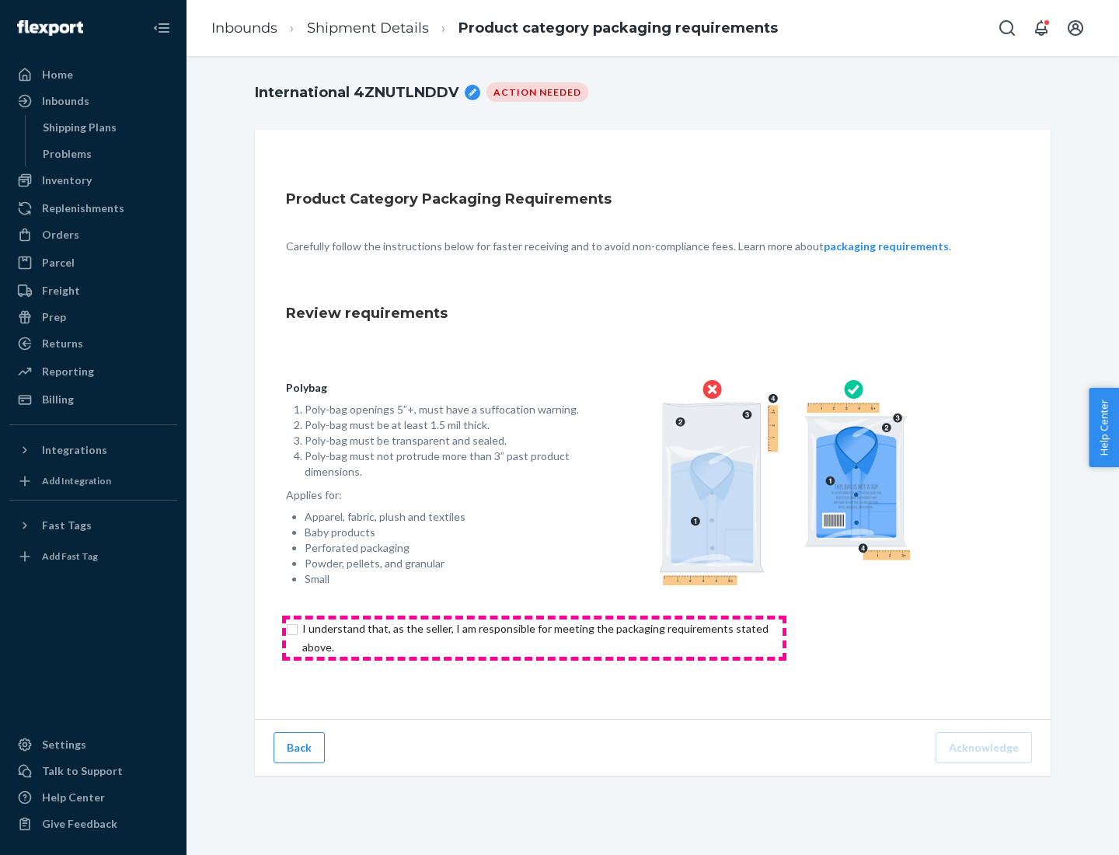
click at [534, 637] on input "checkbox" at bounding box center [544, 638] width 517 height 37
checkbox input "true"
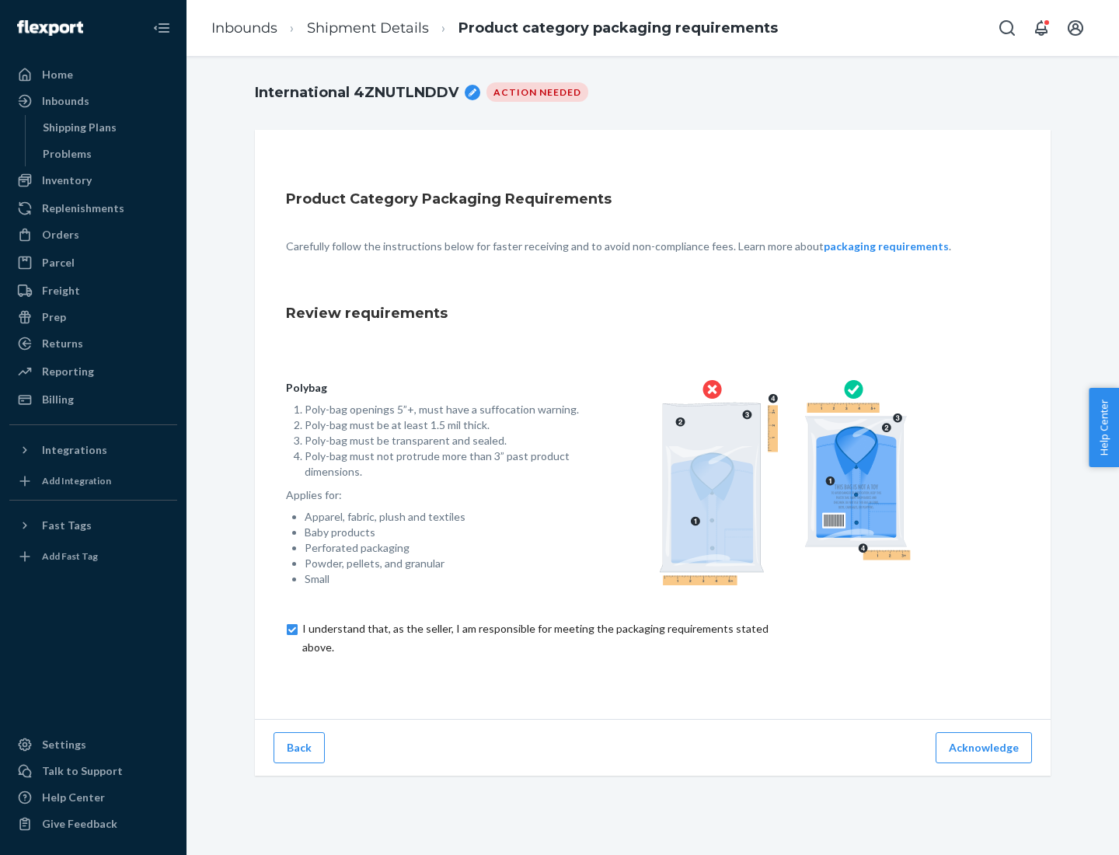
click at [986, 747] on button "Acknowledge" at bounding box center [984, 747] width 96 height 31
